Goal: Information Seeking & Learning: Learn about a topic

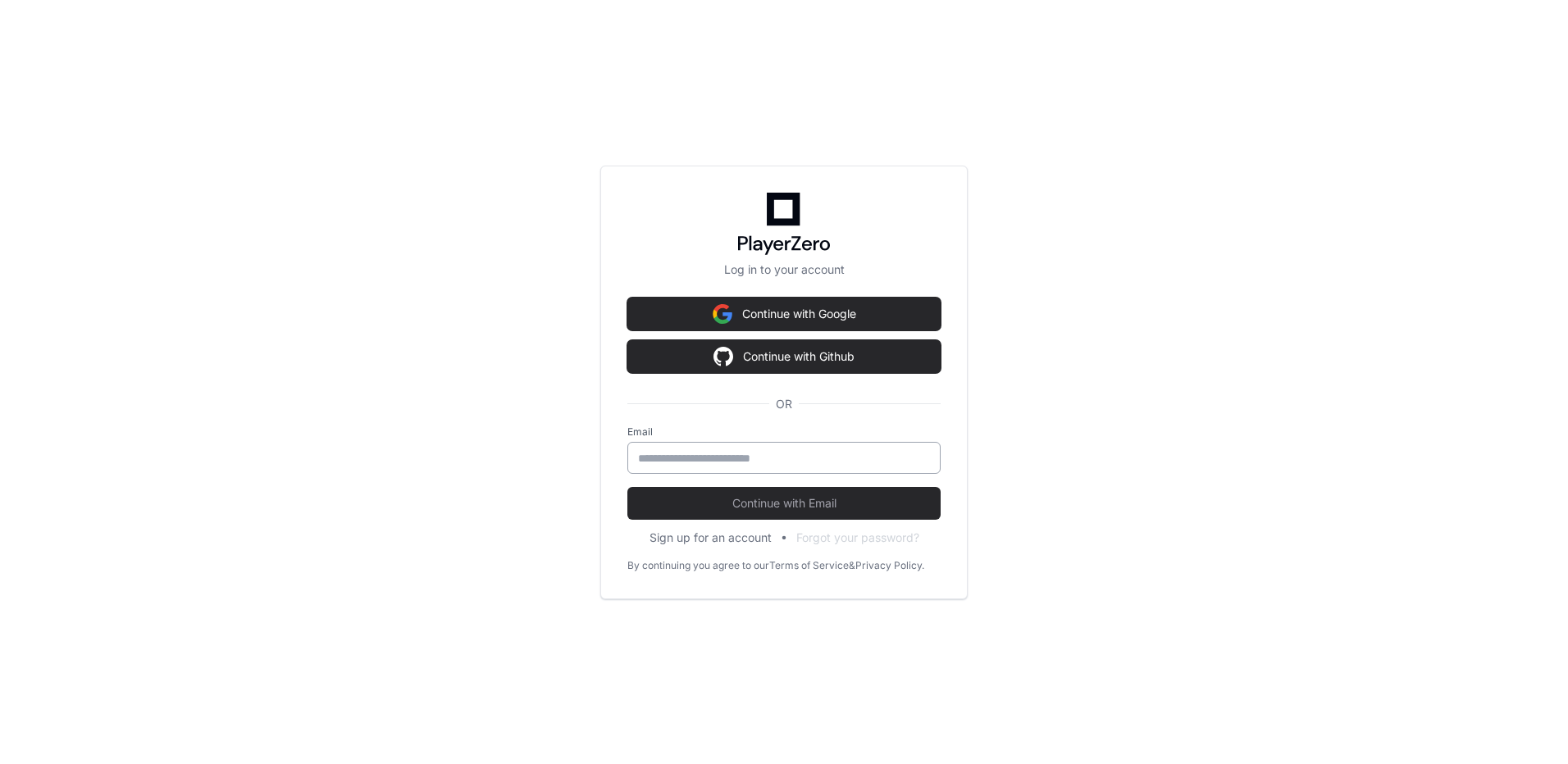
click at [769, 467] on div at bounding box center [784, 457] width 314 height 32
click at [765, 460] on input "email" at bounding box center [784, 458] width 292 height 16
click at [753, 463] on input "email" at bounding box center [782, 458] width 292 height 16
type input "**********"
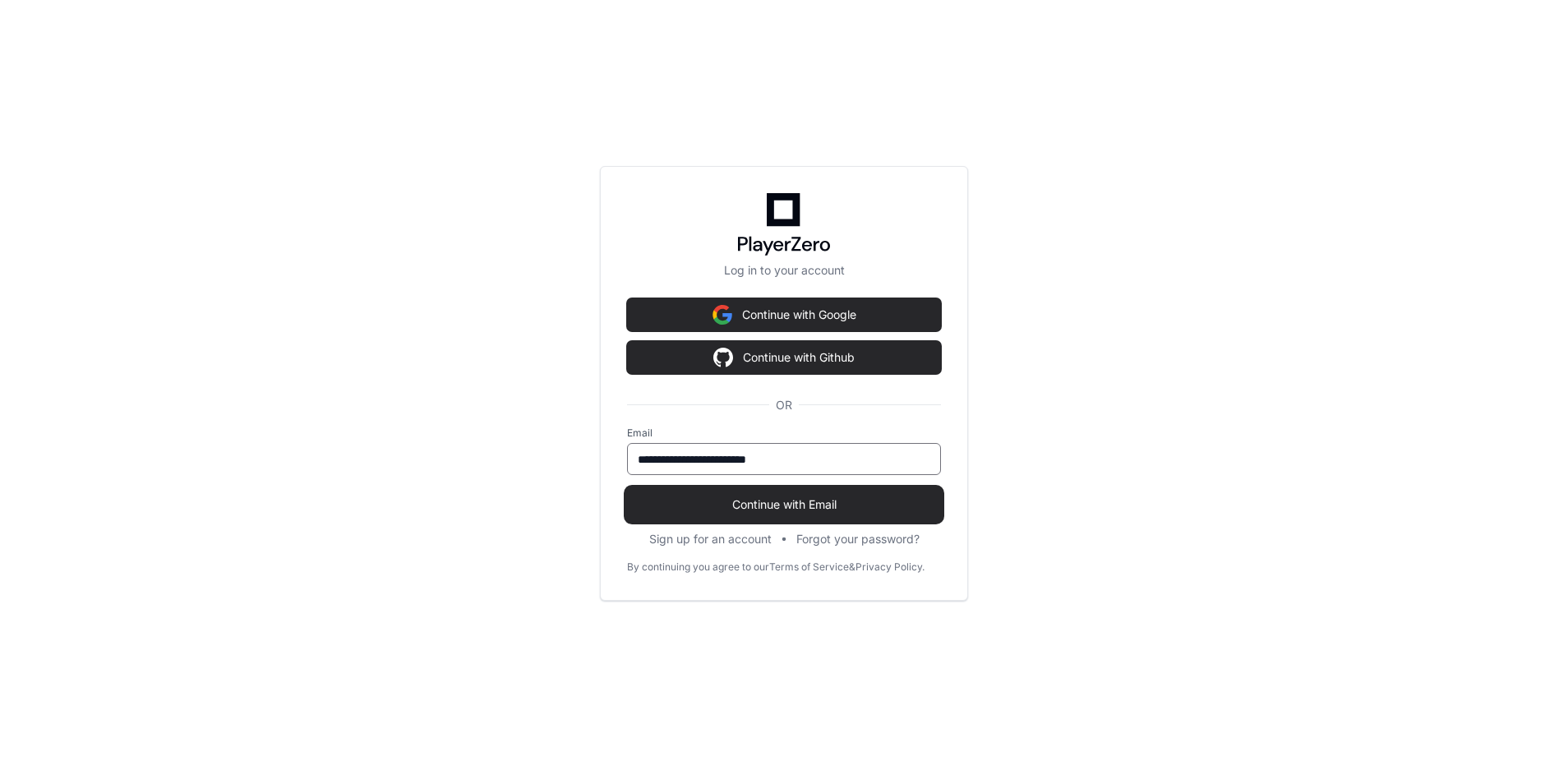
click at [784, 506] on span "Continue with Email" at bounding box center [784, 505] width 314 height 16
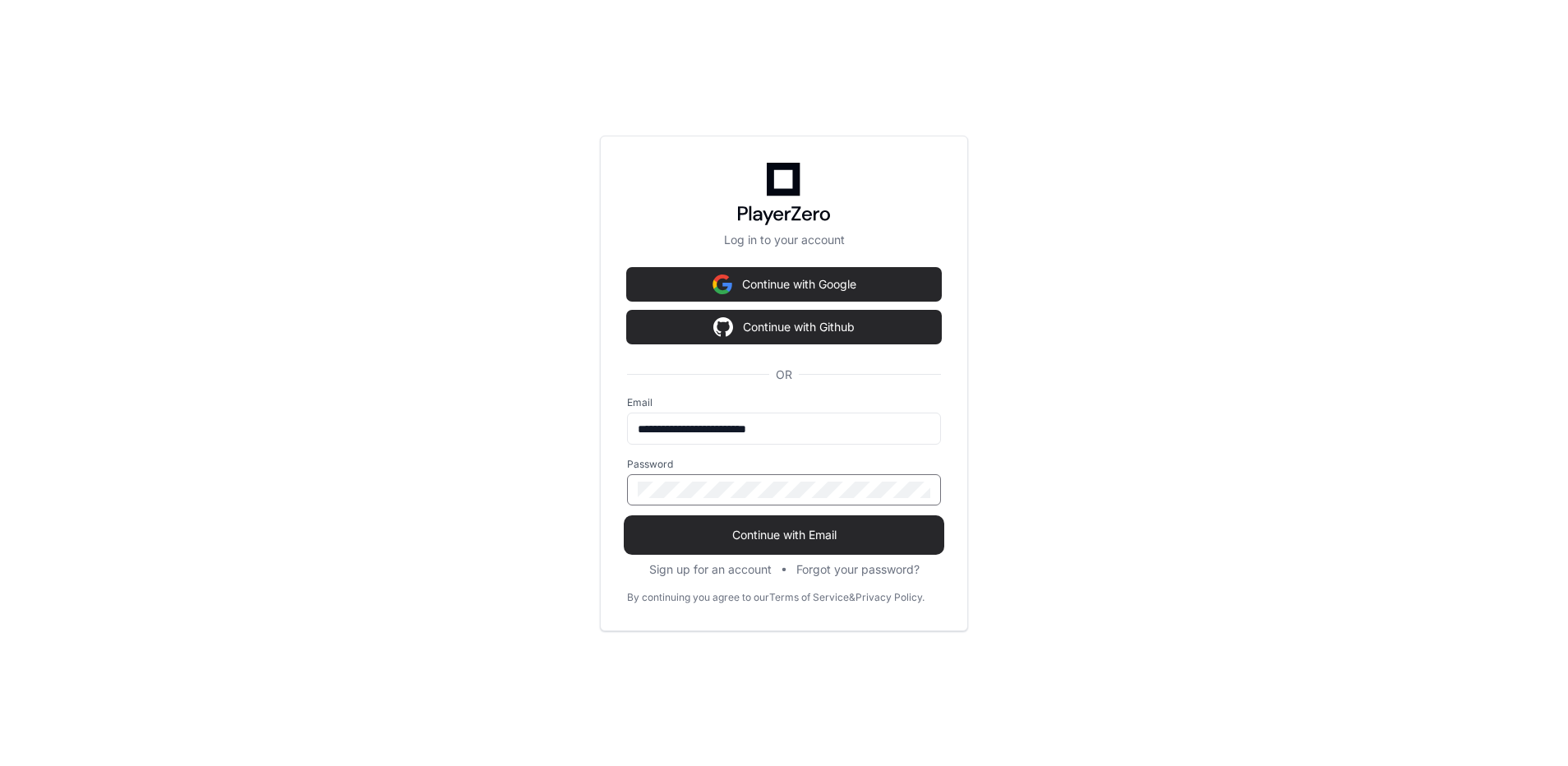
click at [791, 531] on span "Continue with Email" at bounding box center [784, 535] width 314 height 16
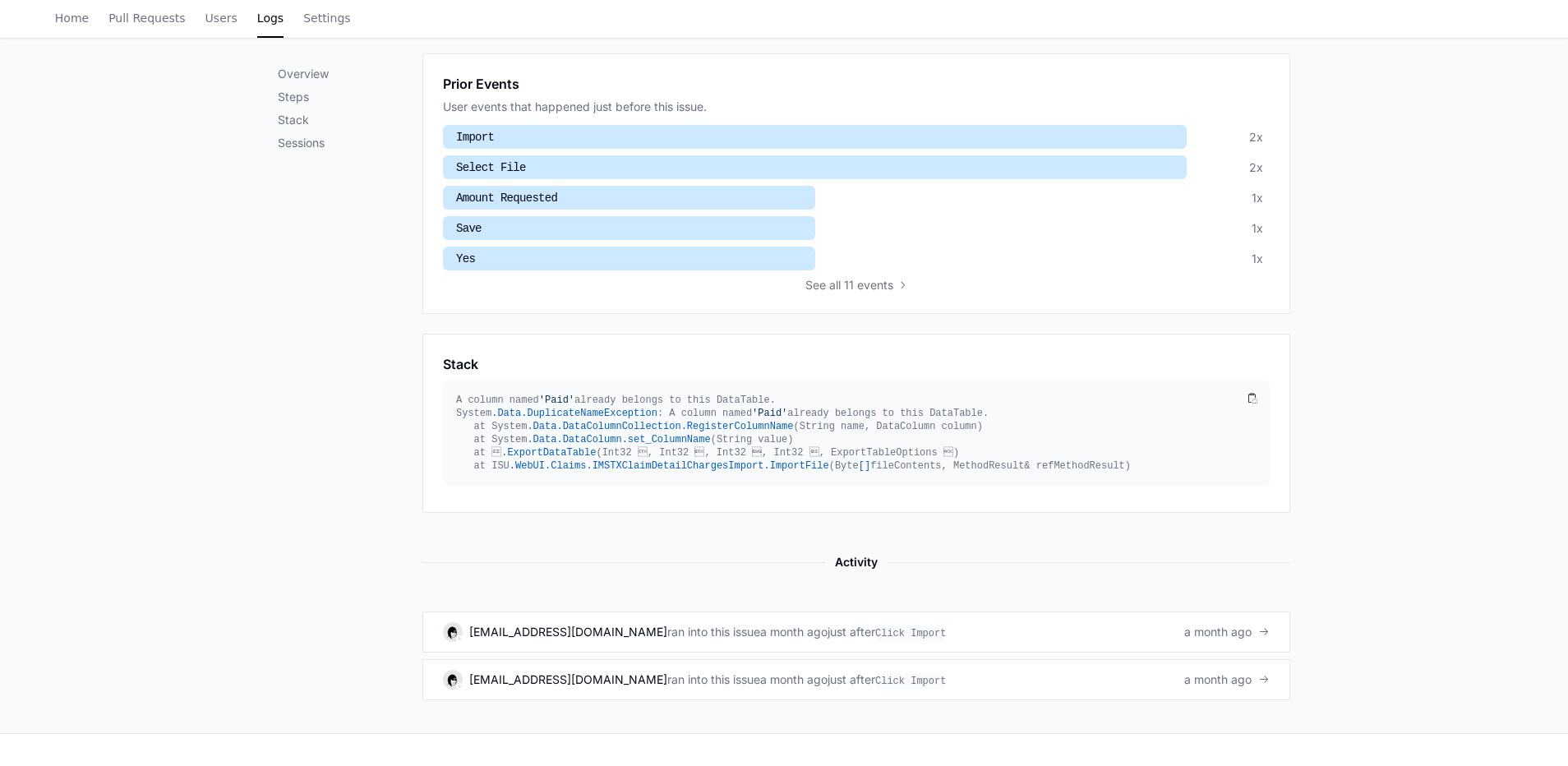
scroll to position [619, 0]
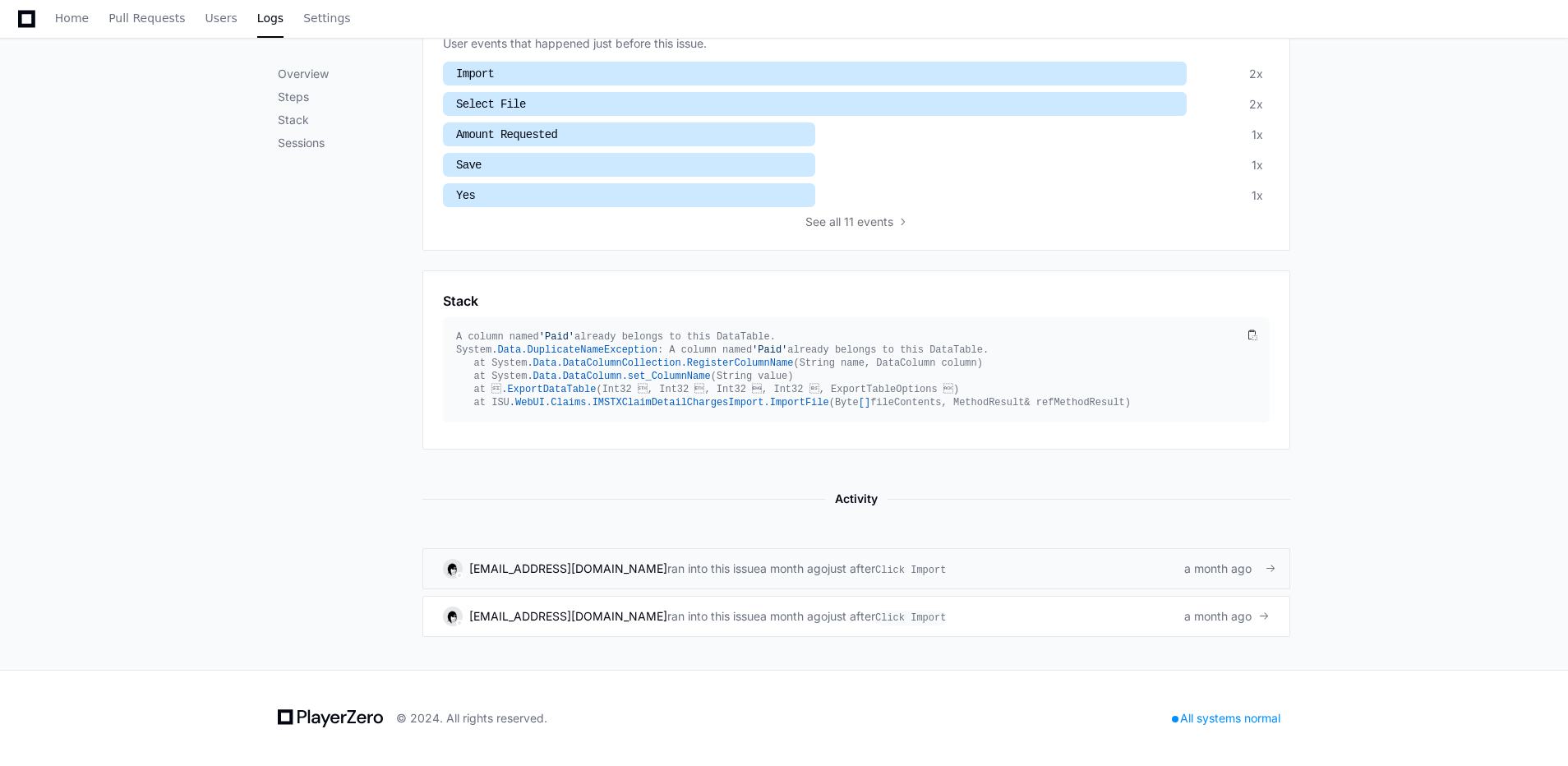
click at [667, 575] on span "ran into this issue" at bounding box center [713, 568] width 93 height 16
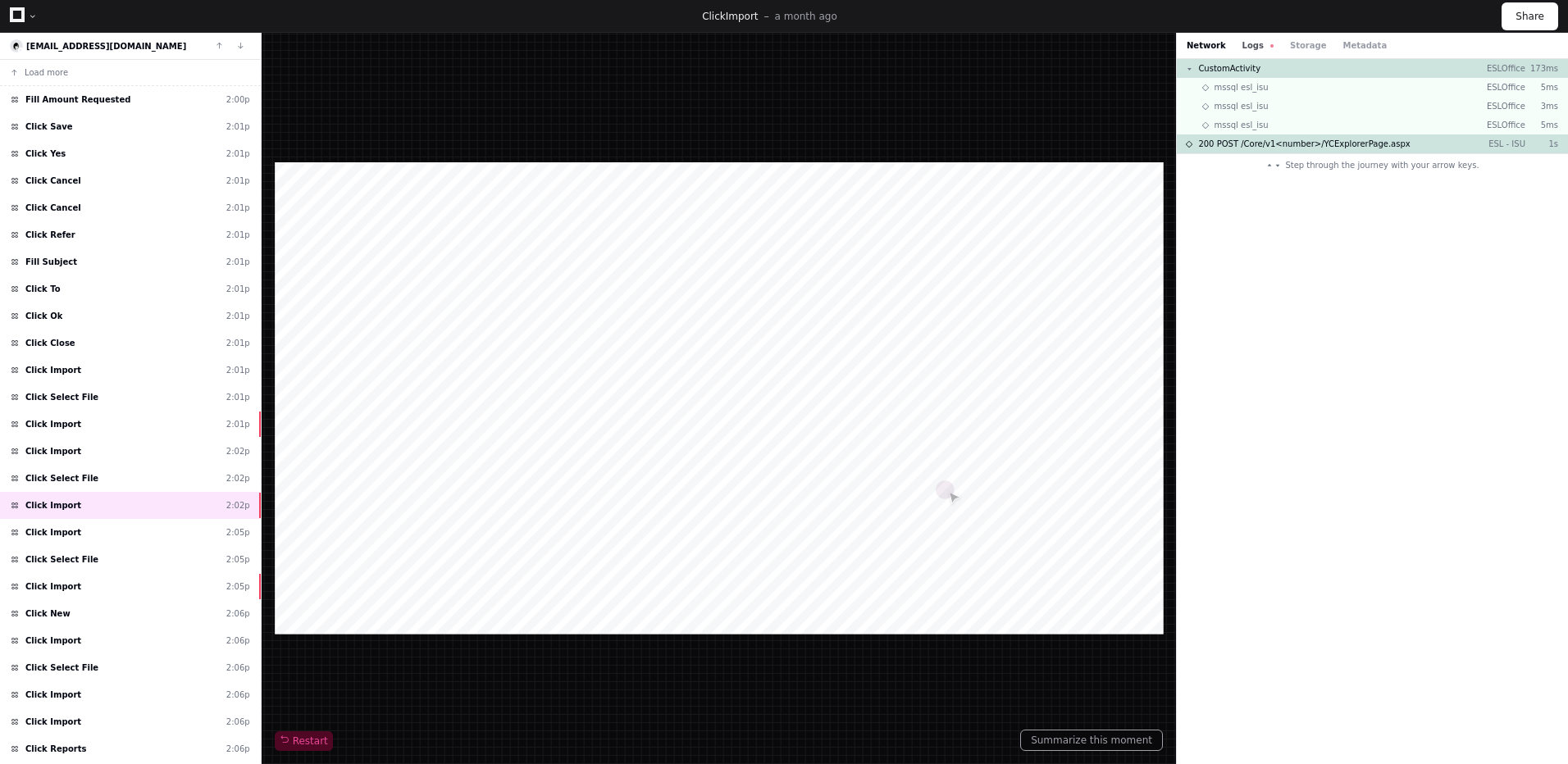
click at [1249, 48] on button "Logs" at bounding box center [1258, 45] width 31 height 13
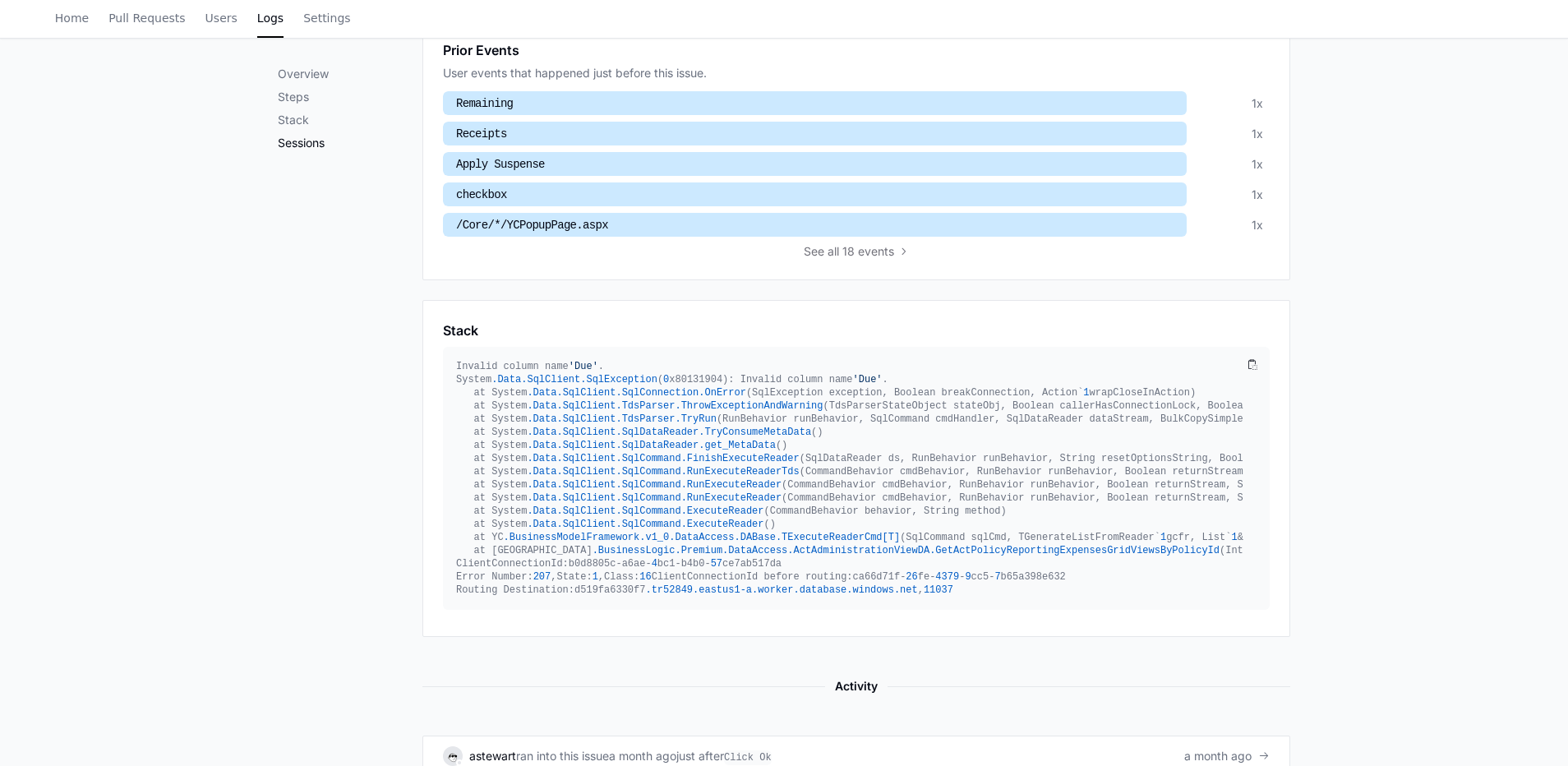
scroll to position [742, 0]
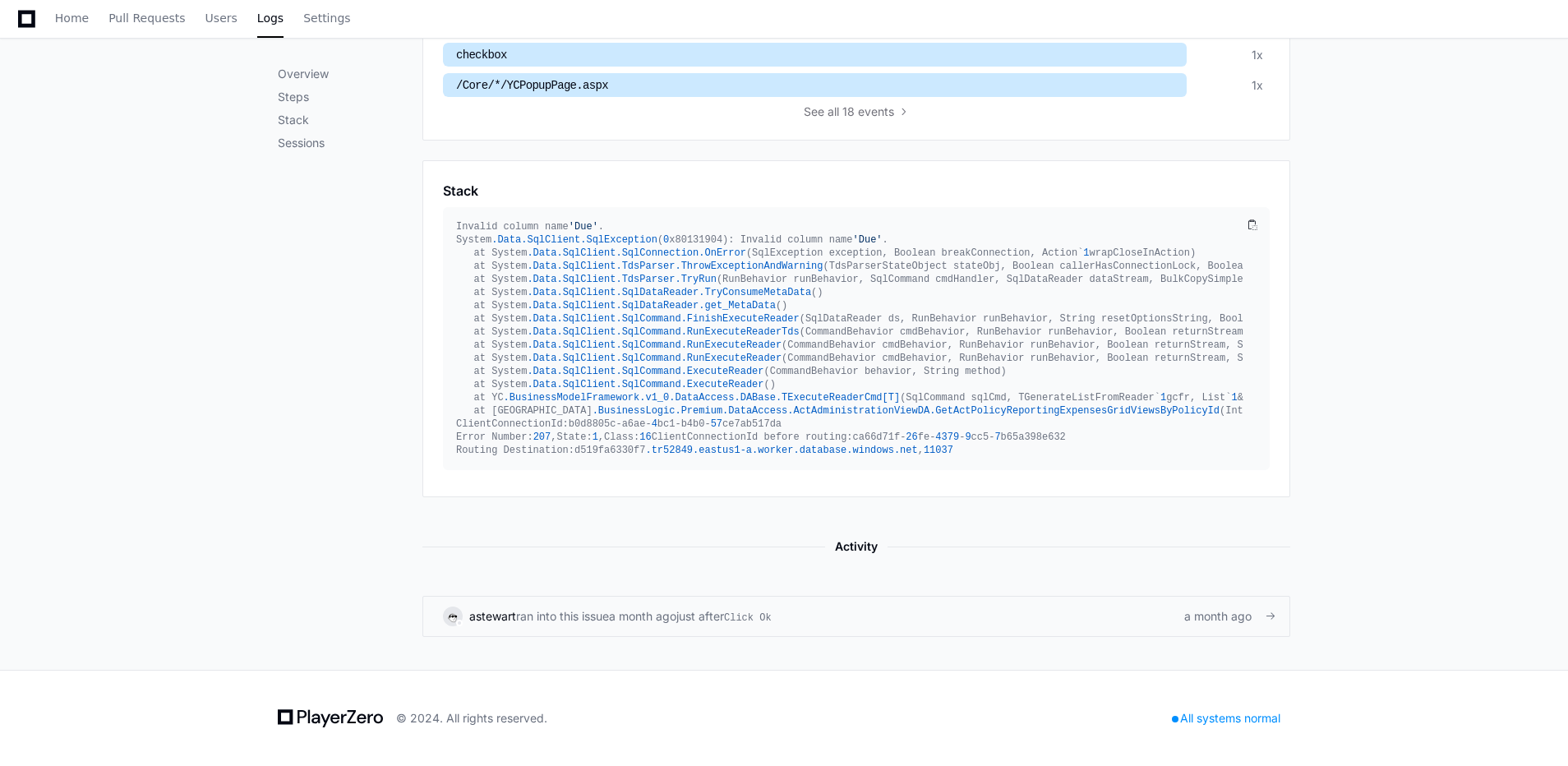
click at [586, 618] on span "ran into this issue" at bounding box center [562, 616] width 93 height 16
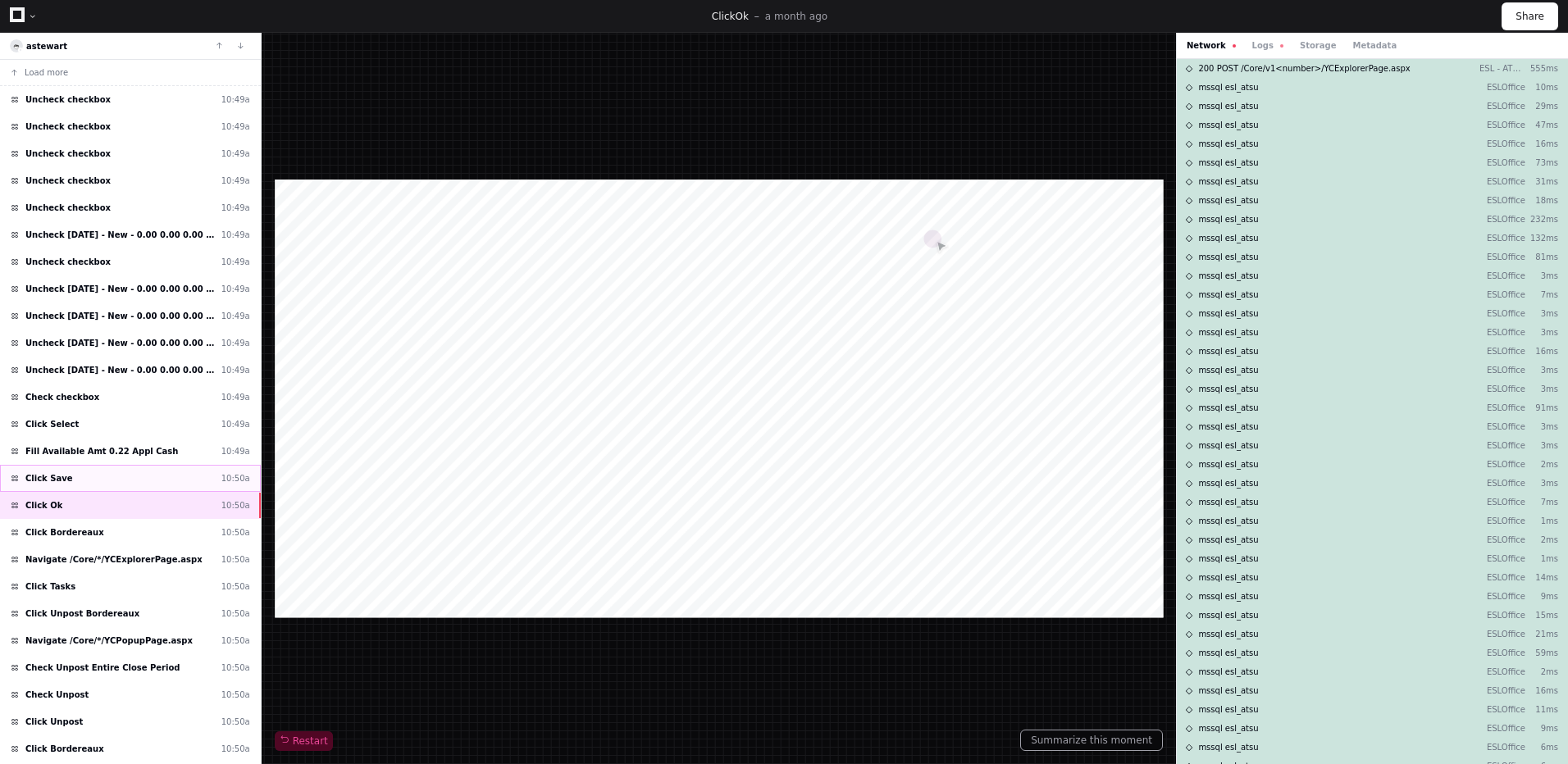
click at [89, 477] on div "Click Save 10:50a" at bounding box center [130, 478] width 261 height 27
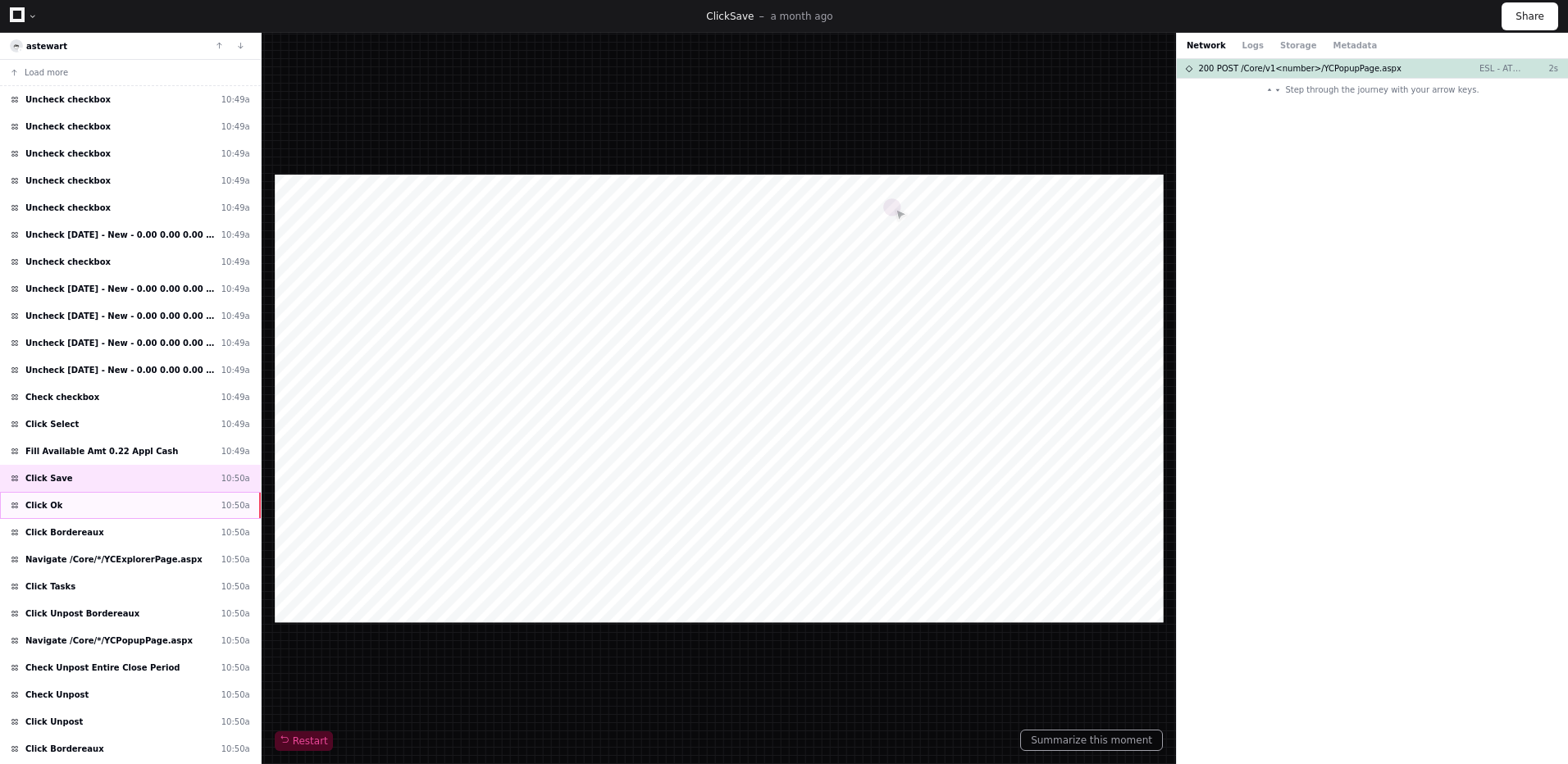
click at [101, 500] on div "Click Ok 10:50a" at bounding box center [130, 505] width 261 height 27
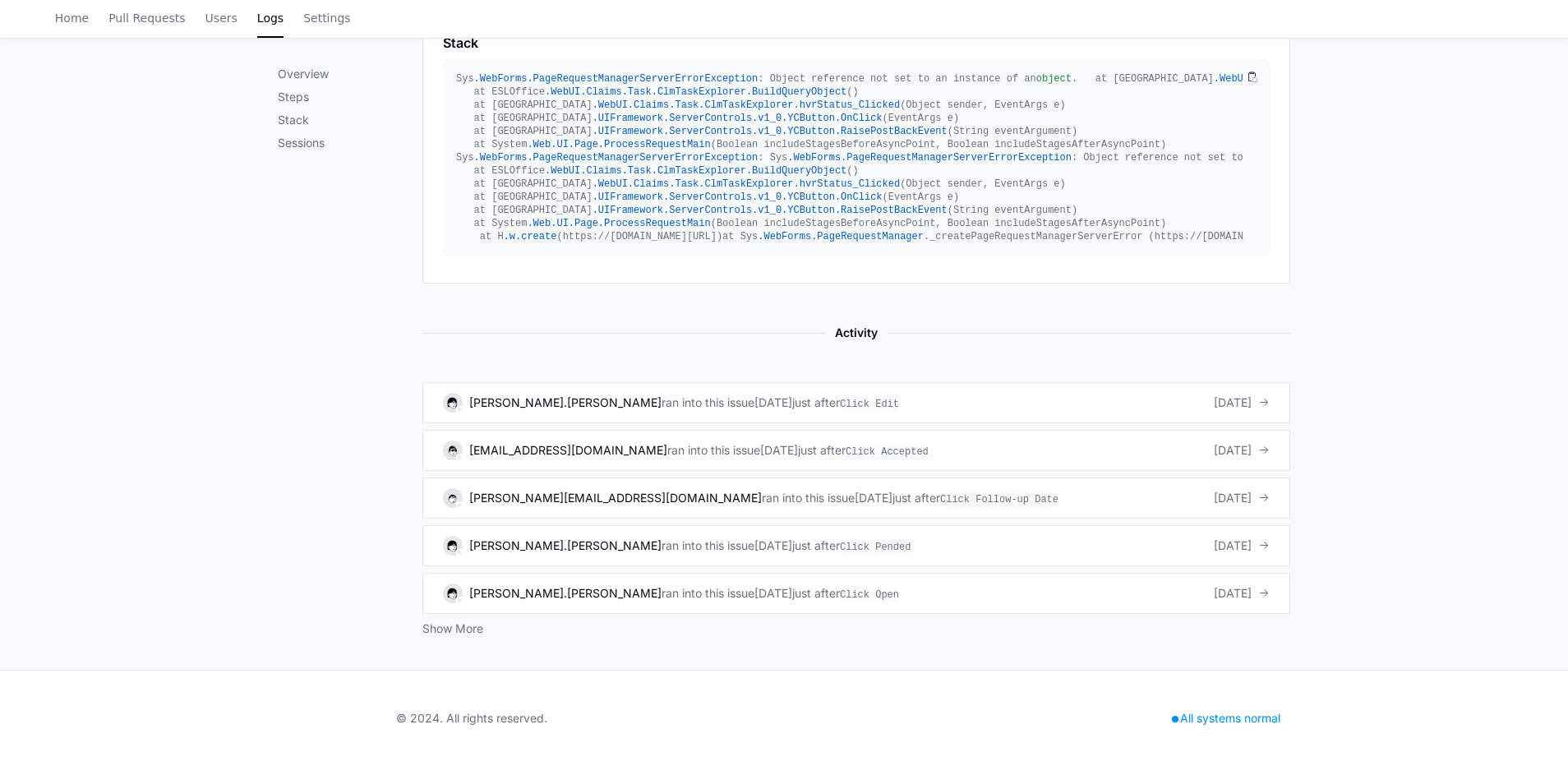
scroll to position [973, 0]
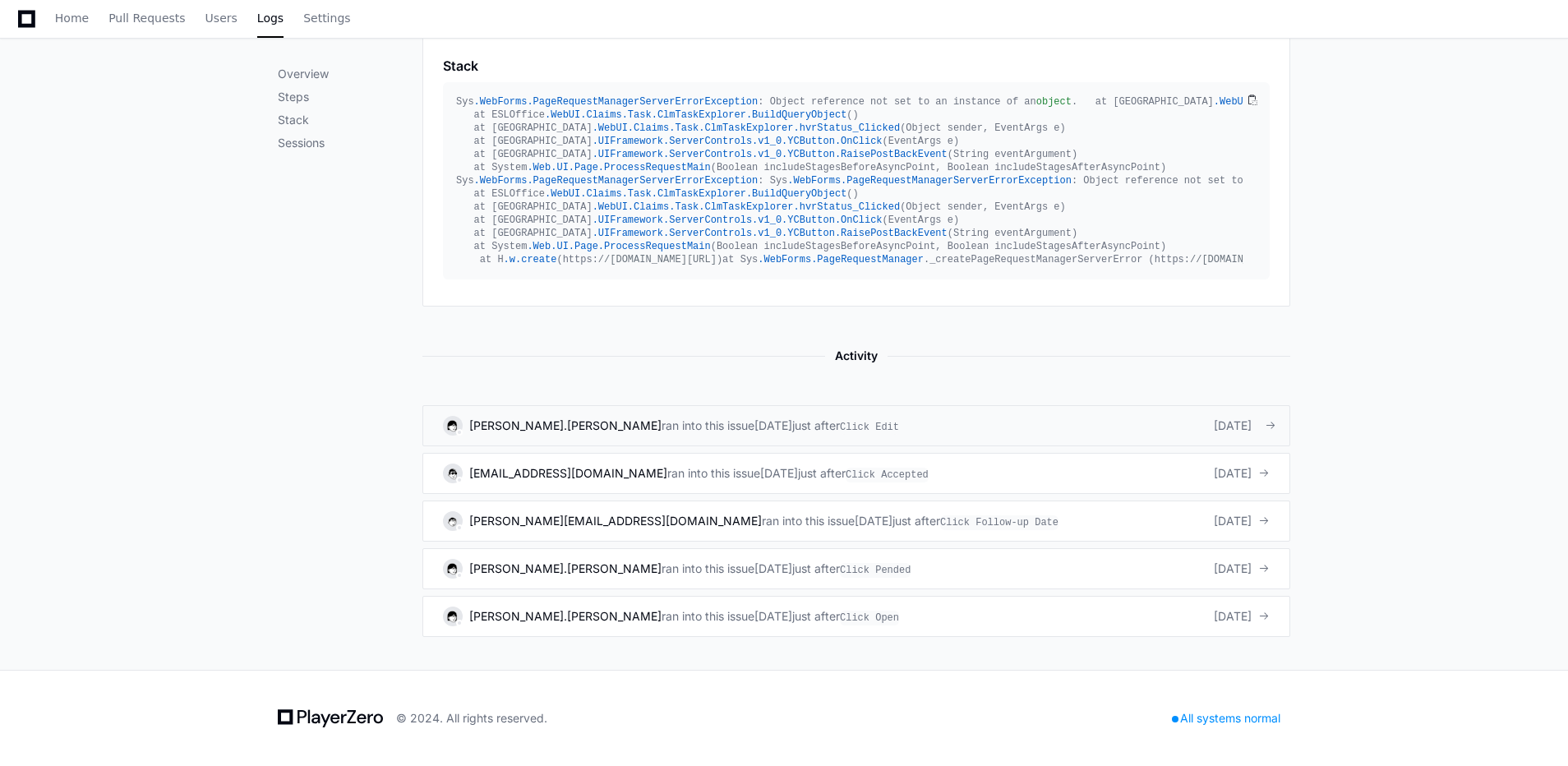
click at [754, 430] on div "6 days ago" at bounding box center [773, 425] width 37 height 16
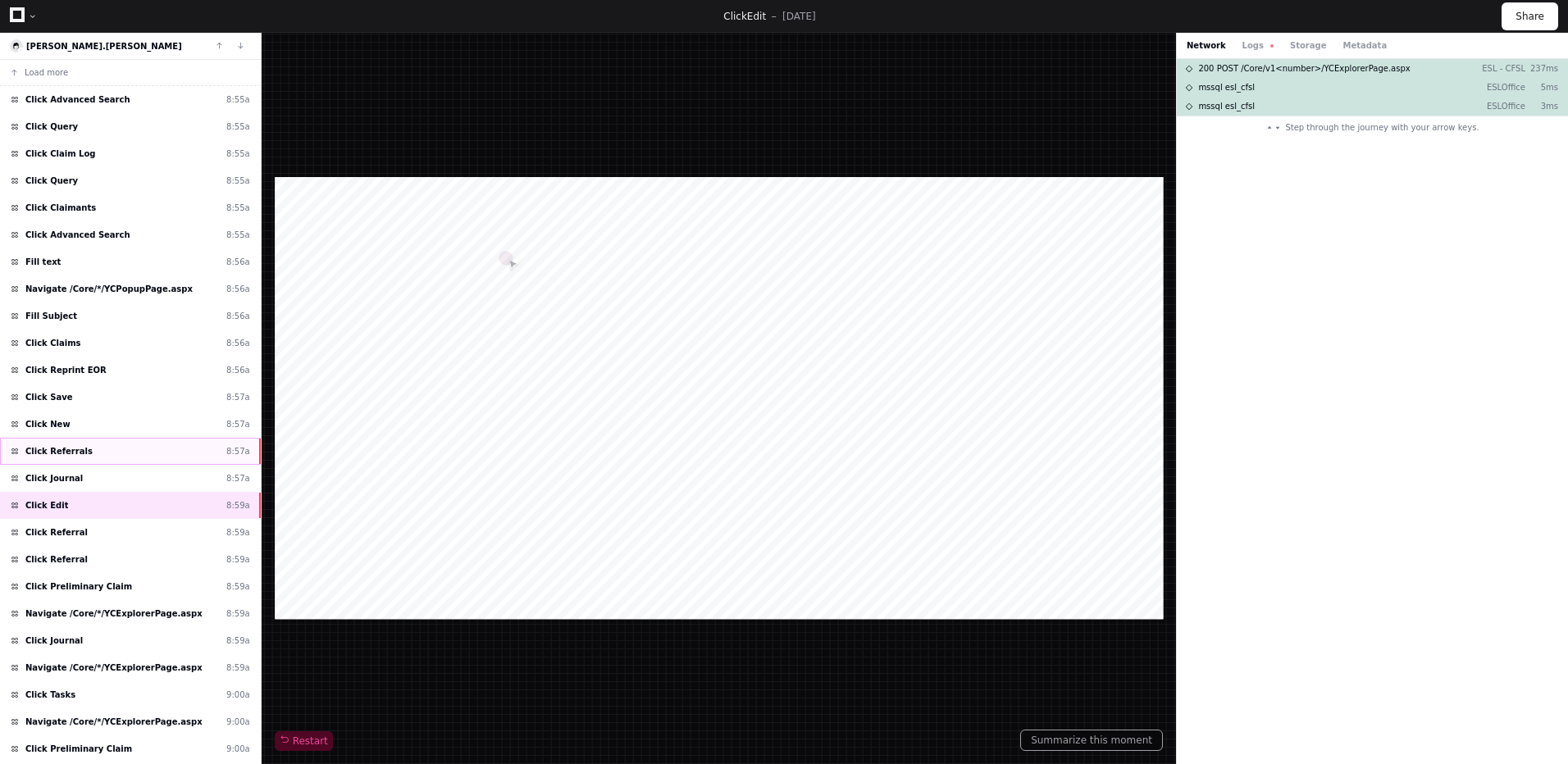
click at [113, 451] on div "Click Referrals 8:57a" at bounding box center [130, 451] width 261 height 27
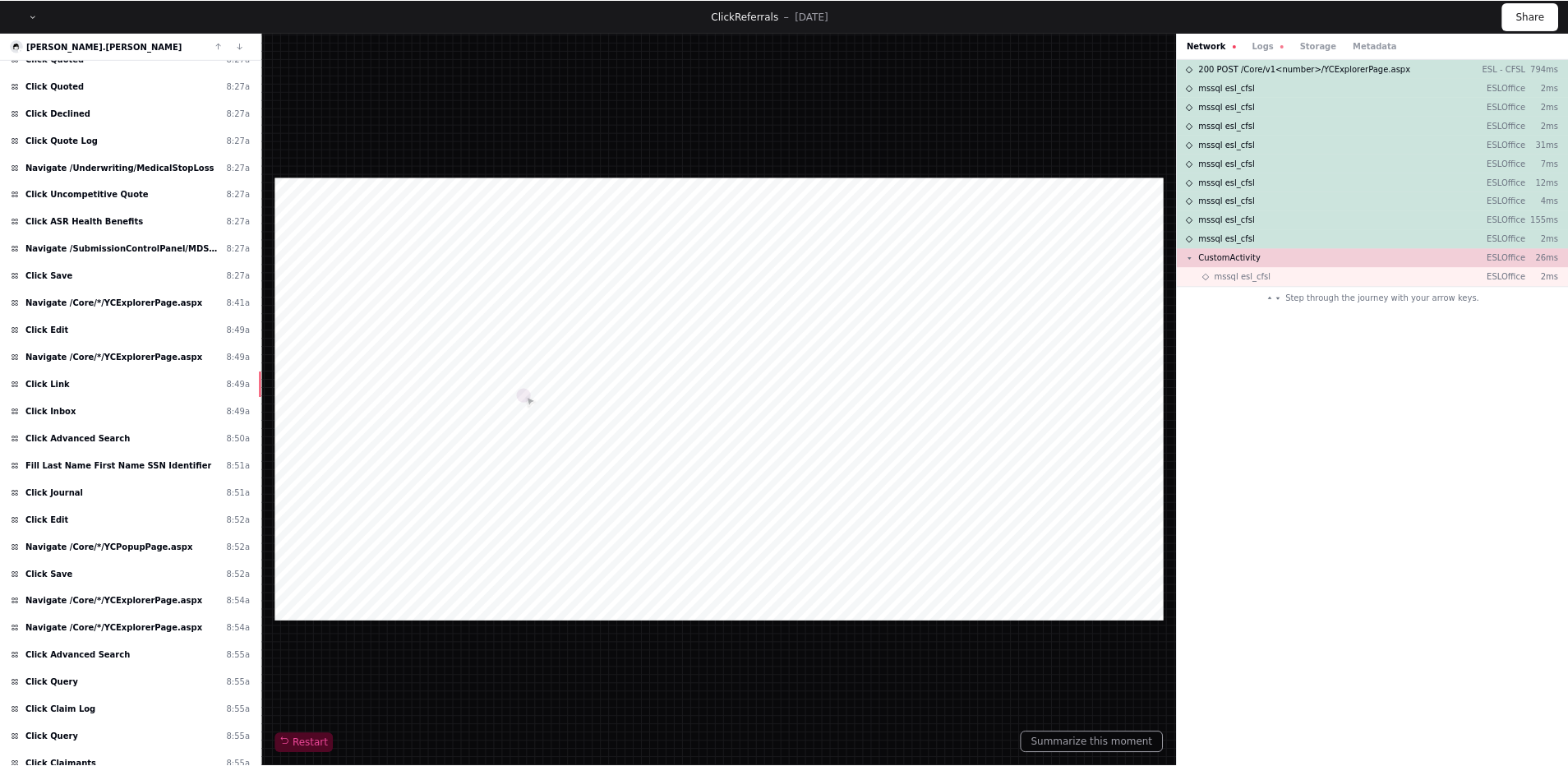
scroll to position [257, 0]
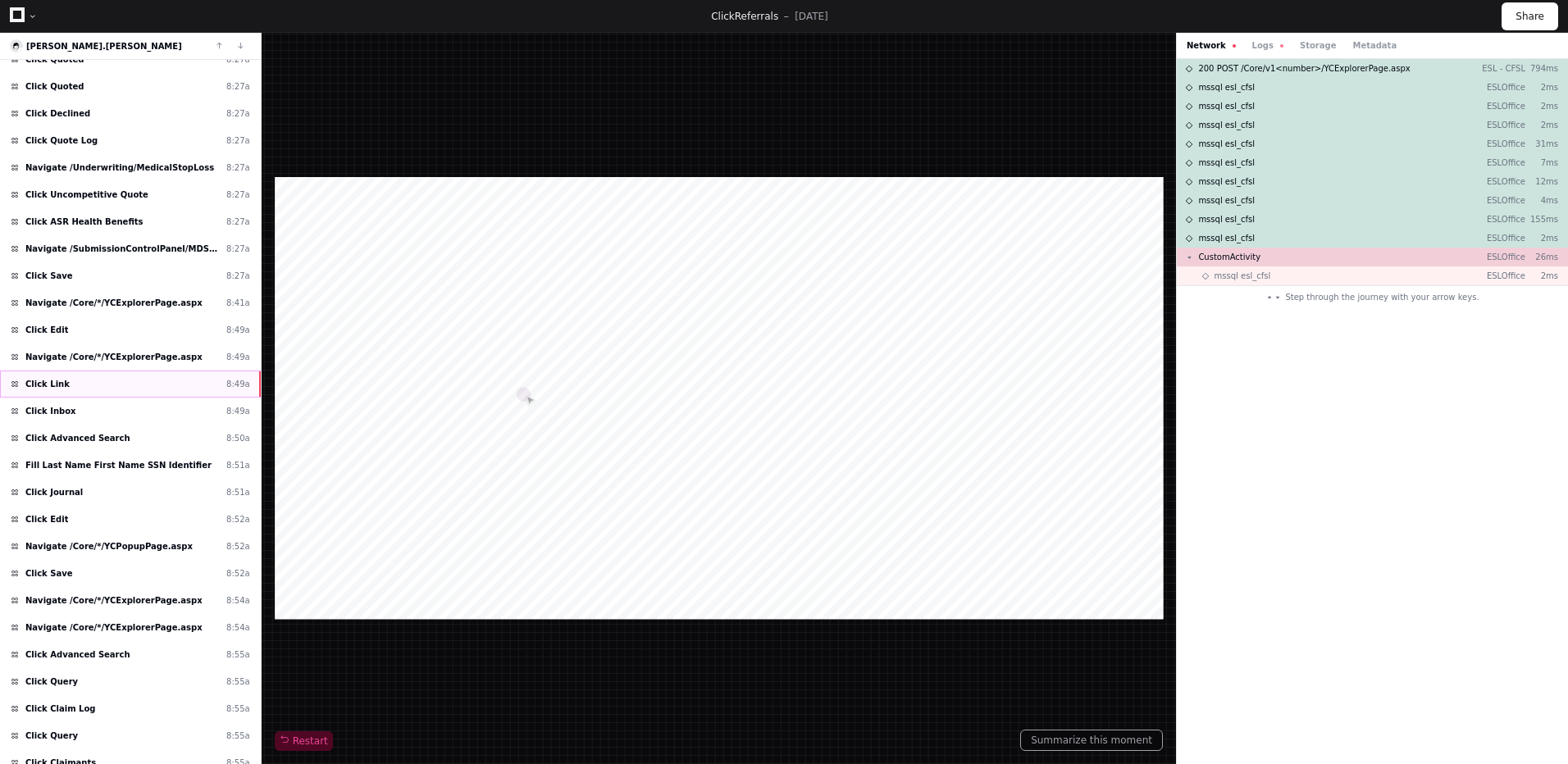
click at [75, 389] on div "Click Link 8:49a" at bounding box center [130, 384] width 261 height 27
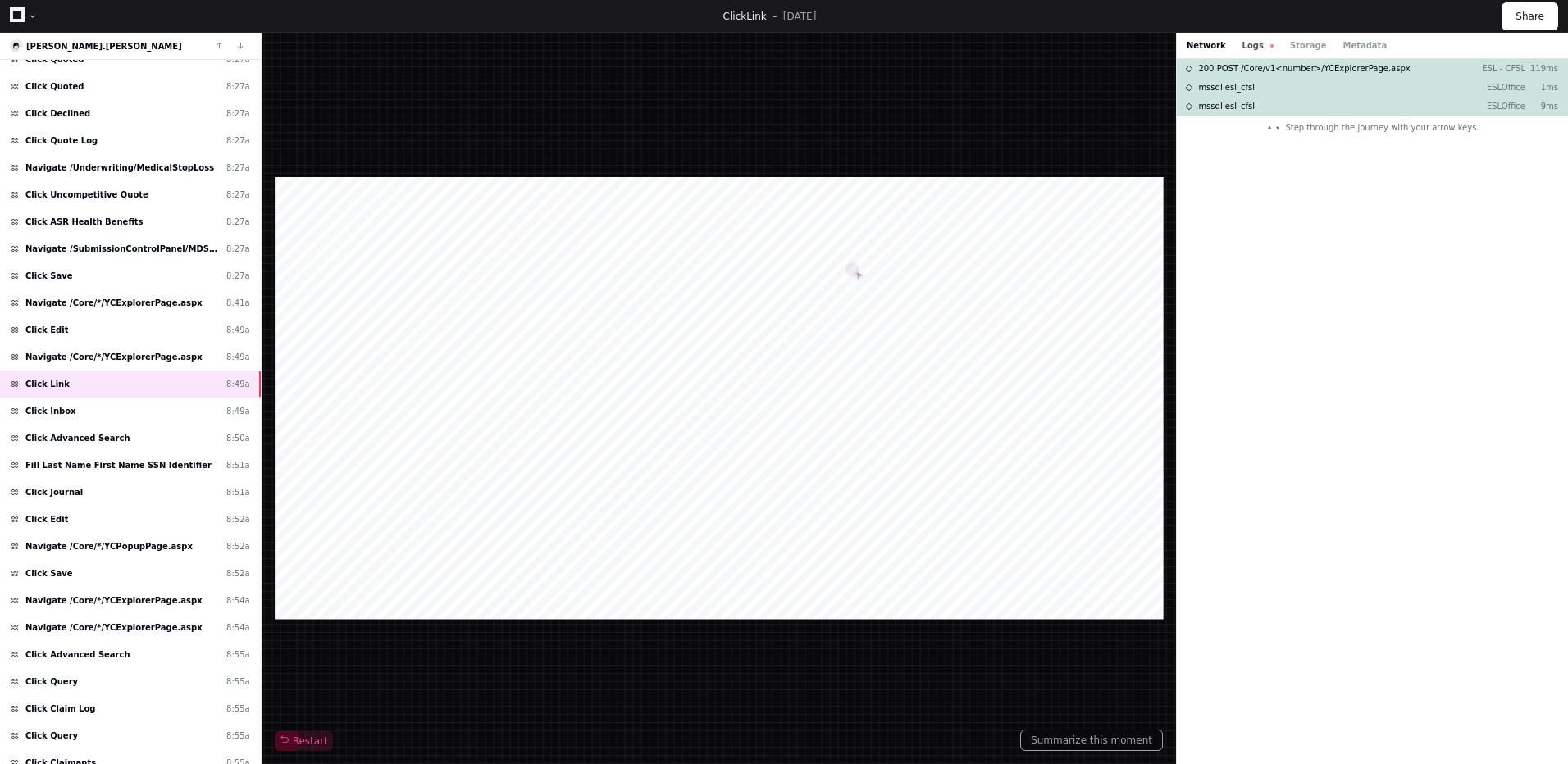
click at [1251, 43] on button "Logs" at bounding box center [1258, 45] width 31 height 13
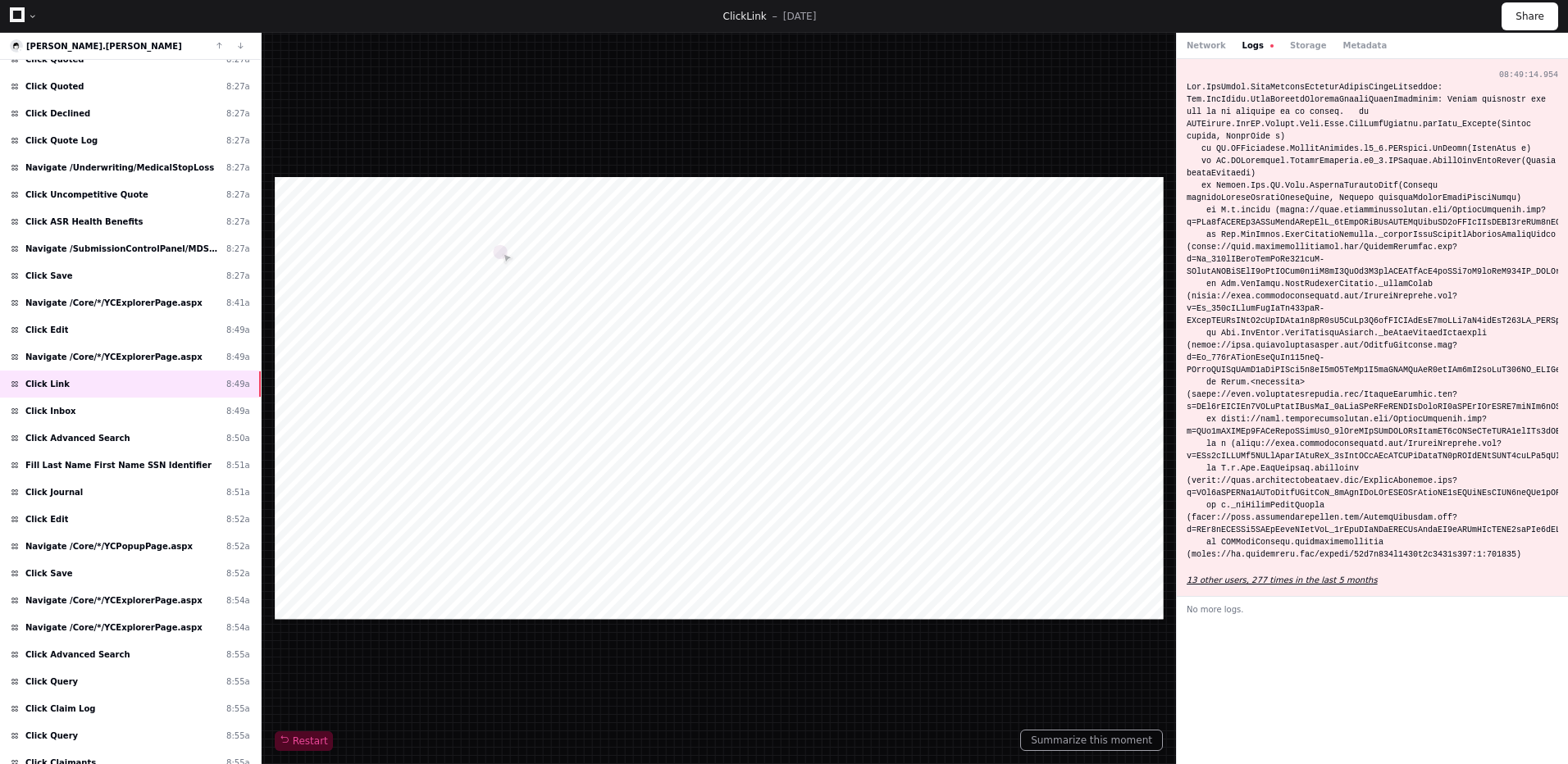
click at [1251, 575] on app-text-suspense "13 other users, 277 times in the last 5 months" at bounding box center [1282, 580] width 191 height 9
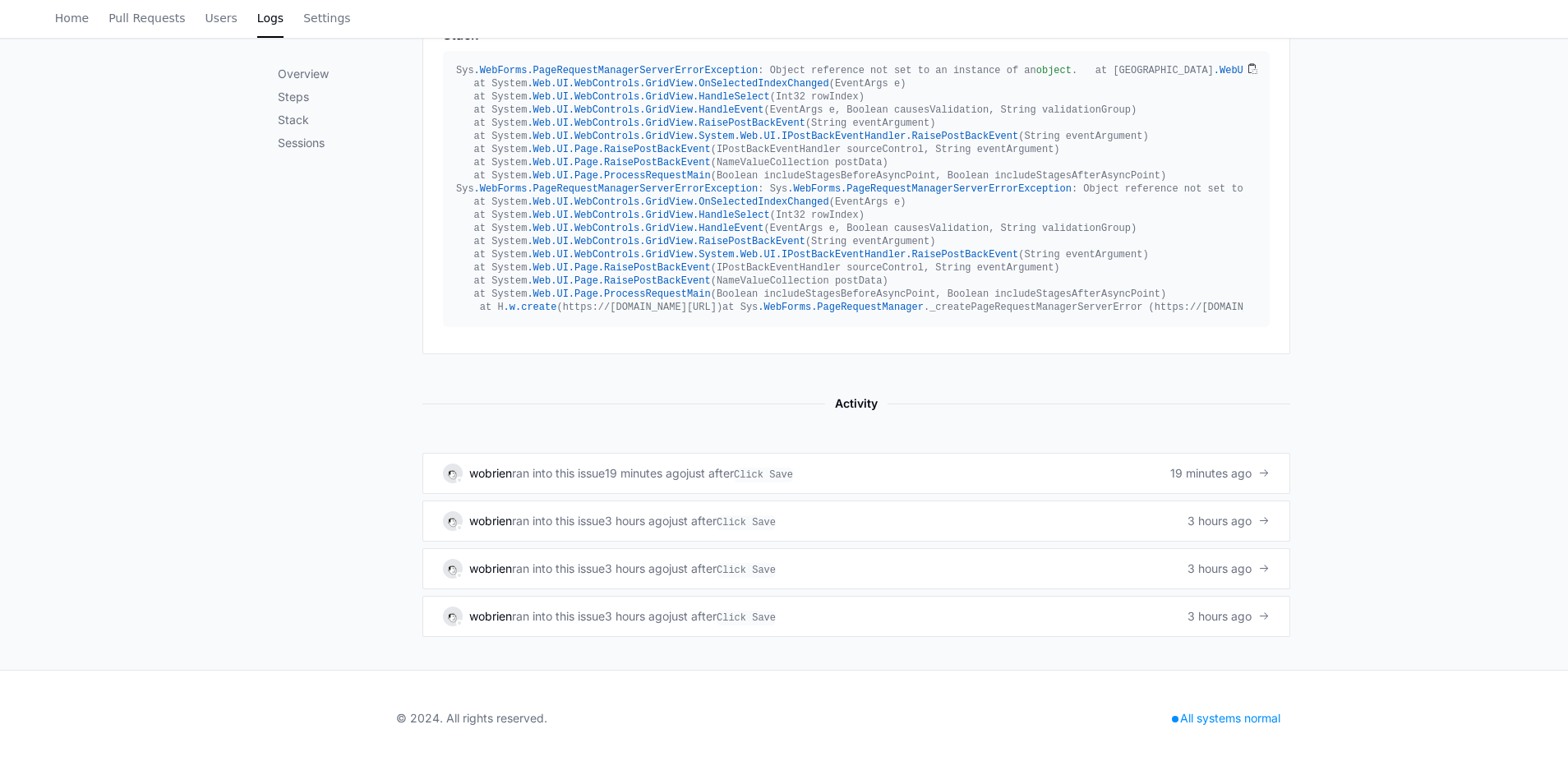
scroll to position [1004, 0]
click at [582, 485] on link "wobrien ran into this issue 19 minutes ago just after Click Save 19 minutes ago" at bounding box center [856, 473] width 868 height 41
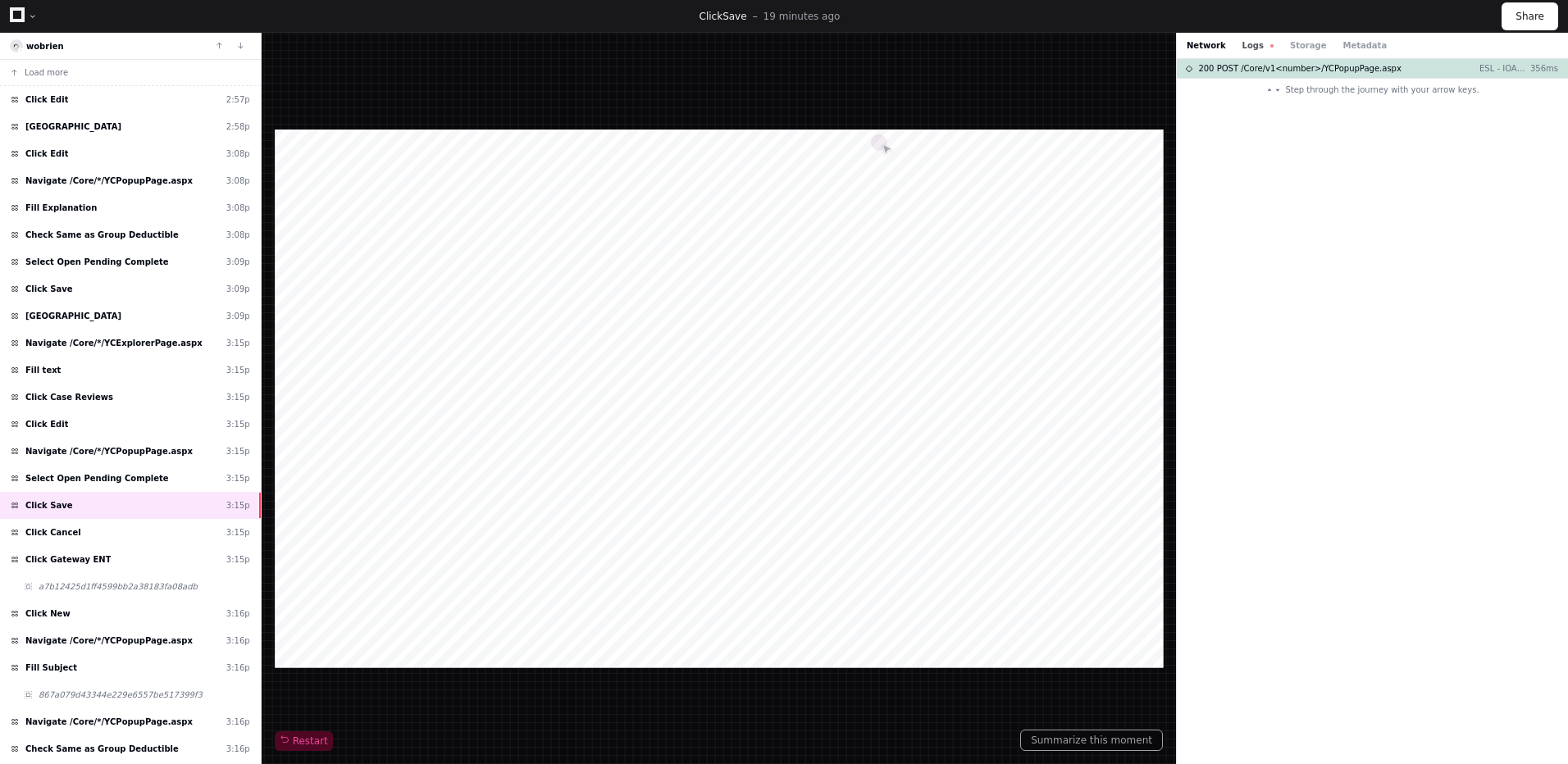
click at [1243, 45] on button "Logs" at bounding box center [1258, 45] width 31 height 13
